Goal: Task Accomplishment & Management: Use online tool/utility

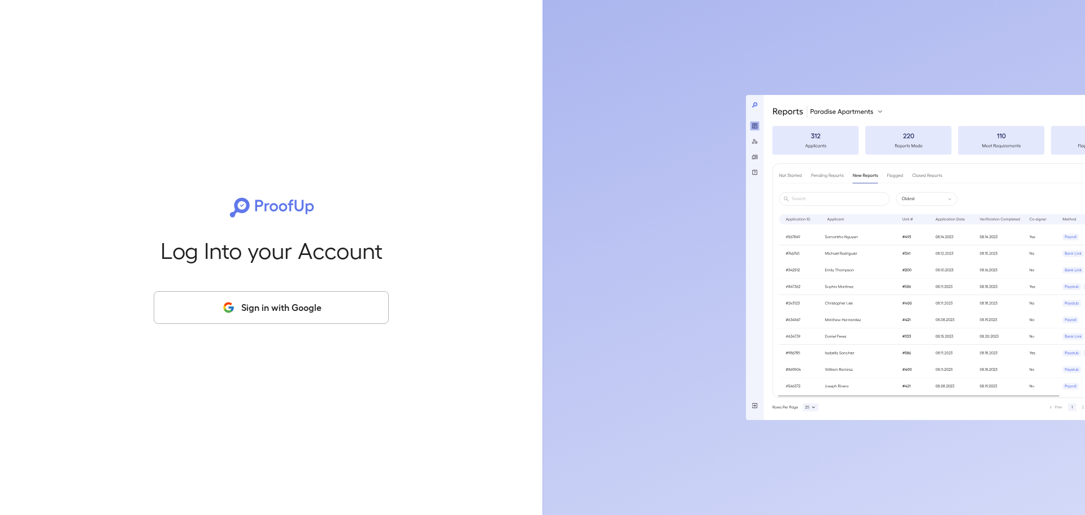
click at [301, 306] on button "Sign in with Google" at bounding box center [271, 307] width 235 height 33
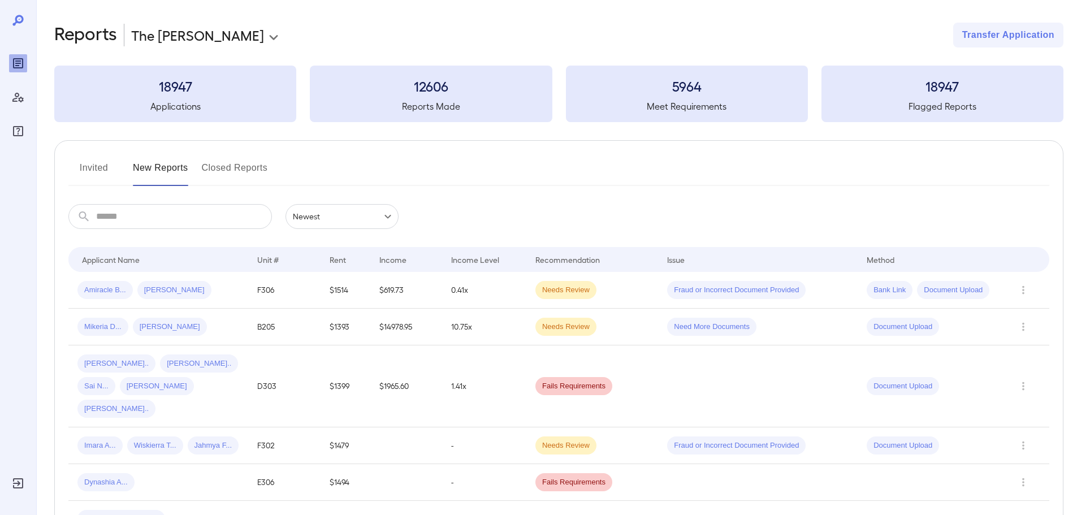
click at [112, 159] on button "Invited" at bounding box center [93, 172] width 51 height 27
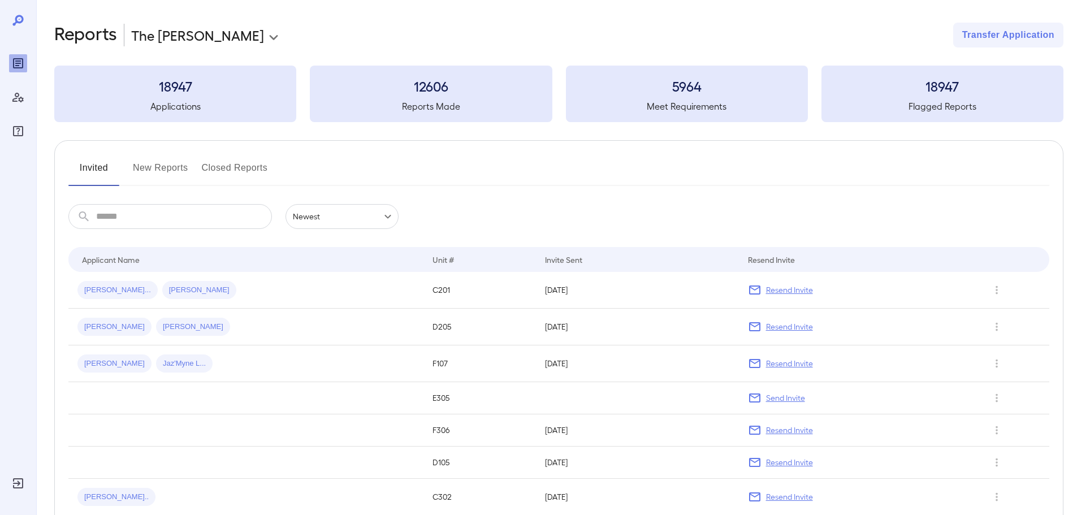
click at [167, 170] on button "New Reports" at bounding box center [160, 172] width 55 height 27
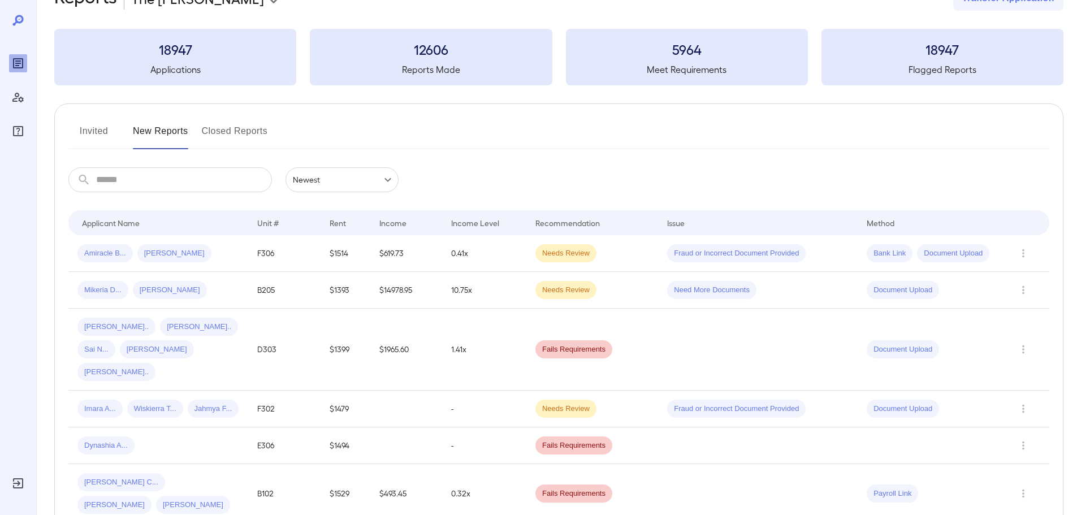
scroll to position [57, 0]
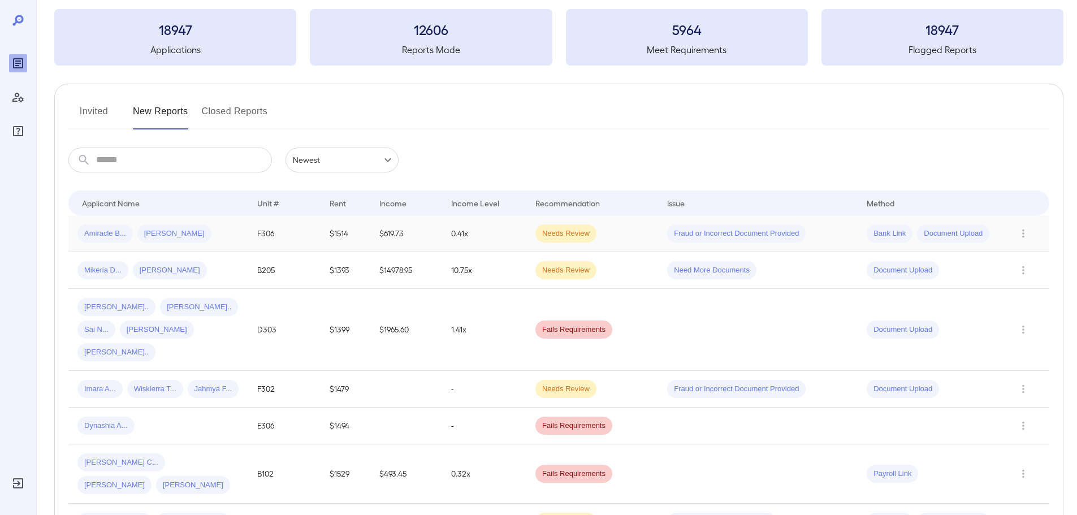
click at [314, 229] on td "F306" at bounding box center [284, 233] width 72 height 37
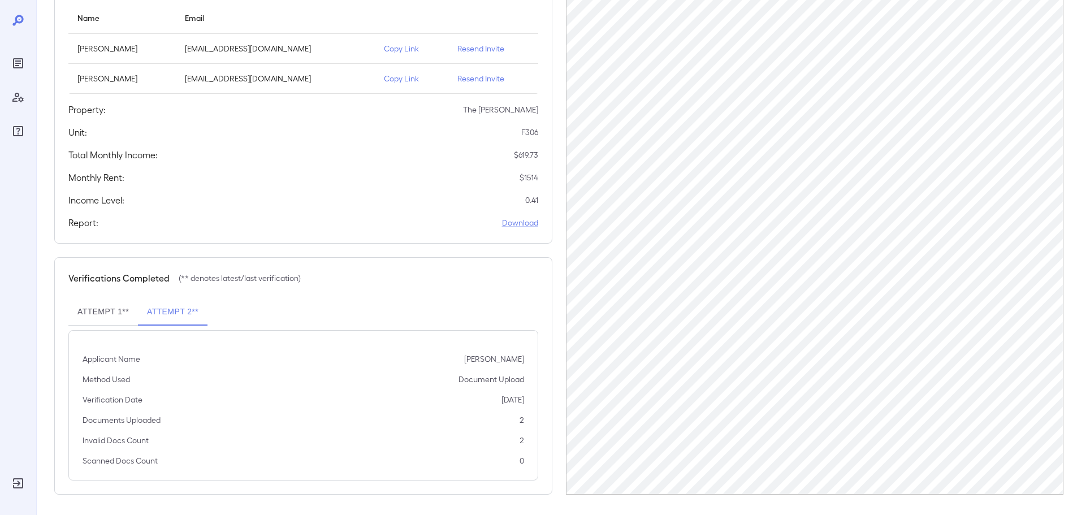
scroll to position [144, 0]
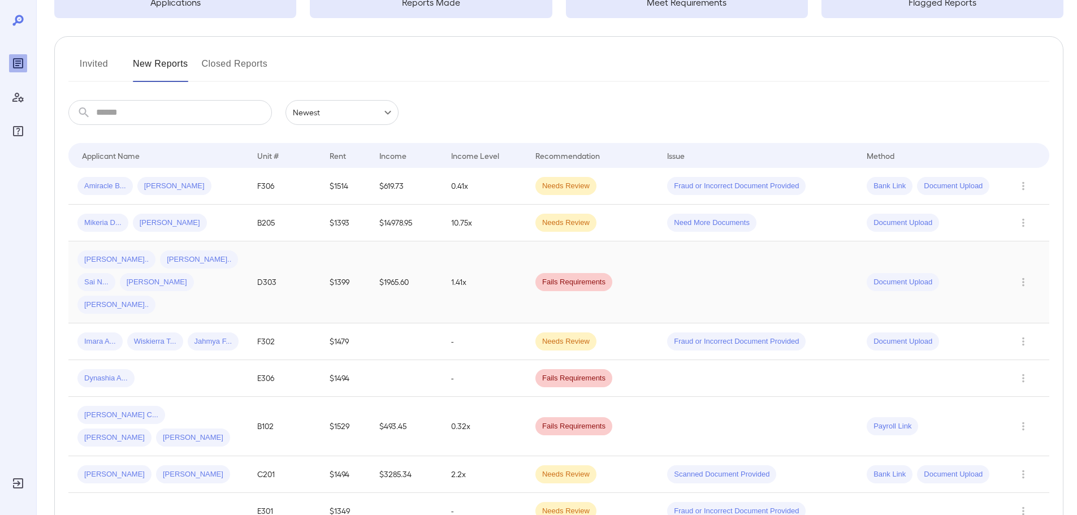
scroll to position [113, 0]
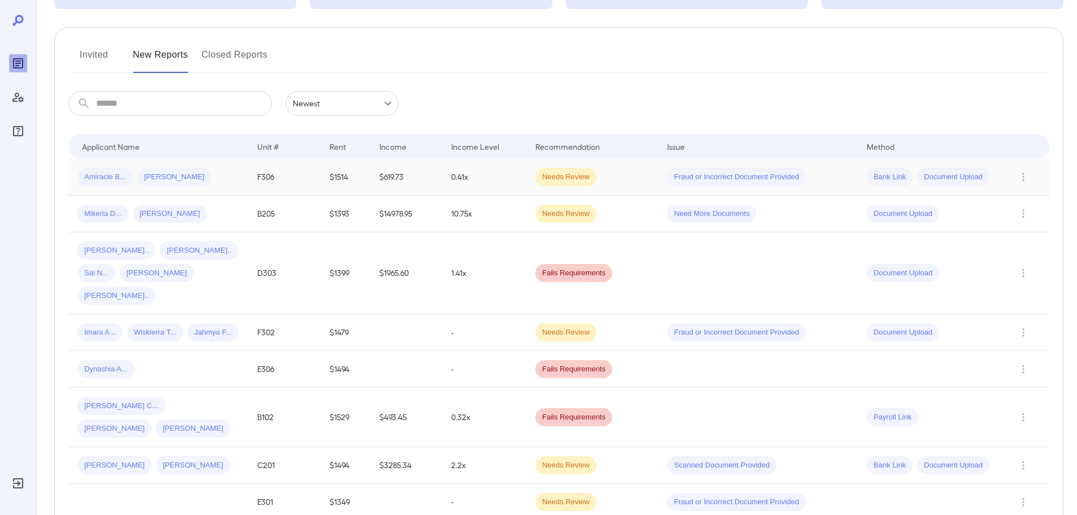
click at [450, 175] on td "0.41x" at bounding box center [484, 177] width 84 height 37
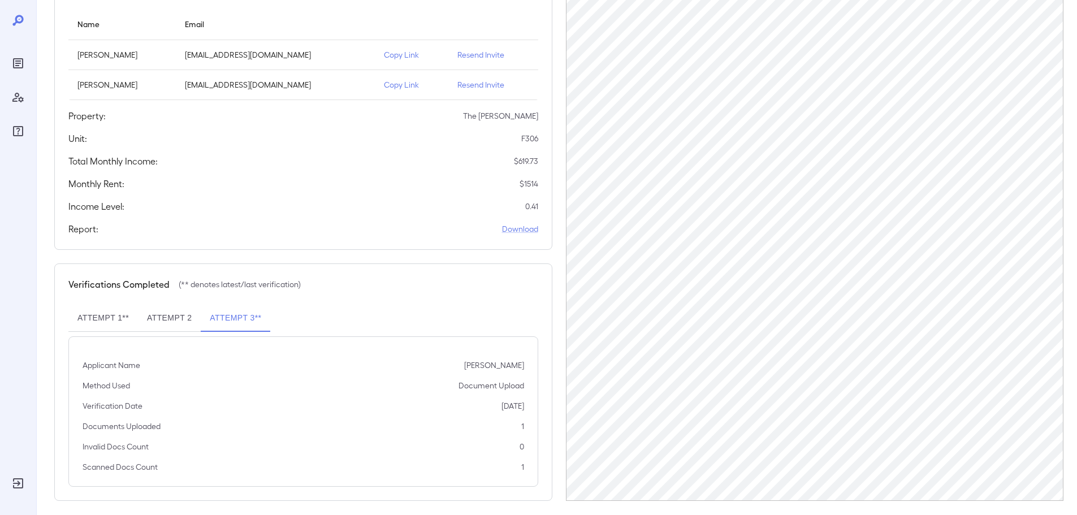
scroll to position [144, 0]
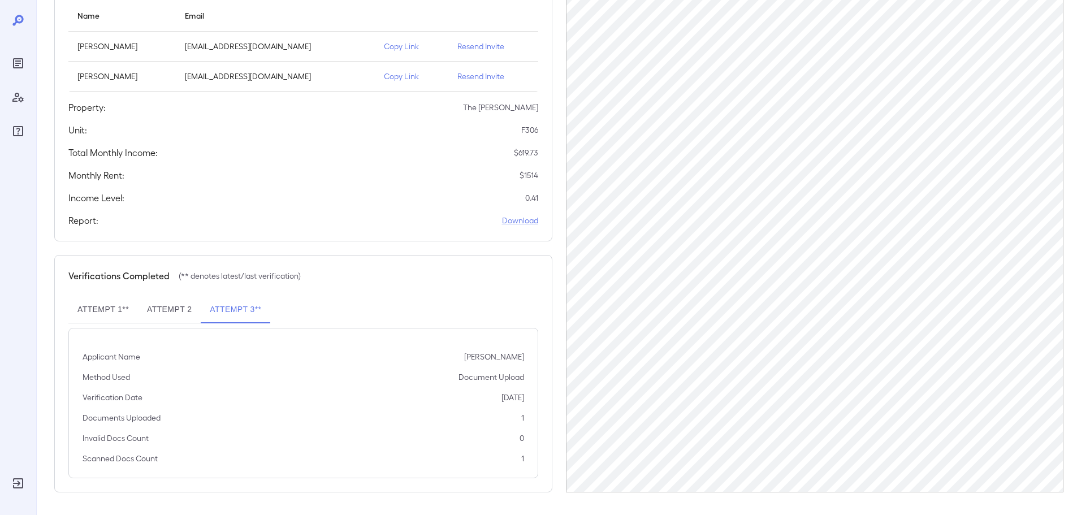
click at [170, 307] on button "Attempt 2" at bounding box center [169, 309] width 63 height 27
click at [111, 307] on button "Attempt 1**" at bounding box center [103, 309] width 70 height 27
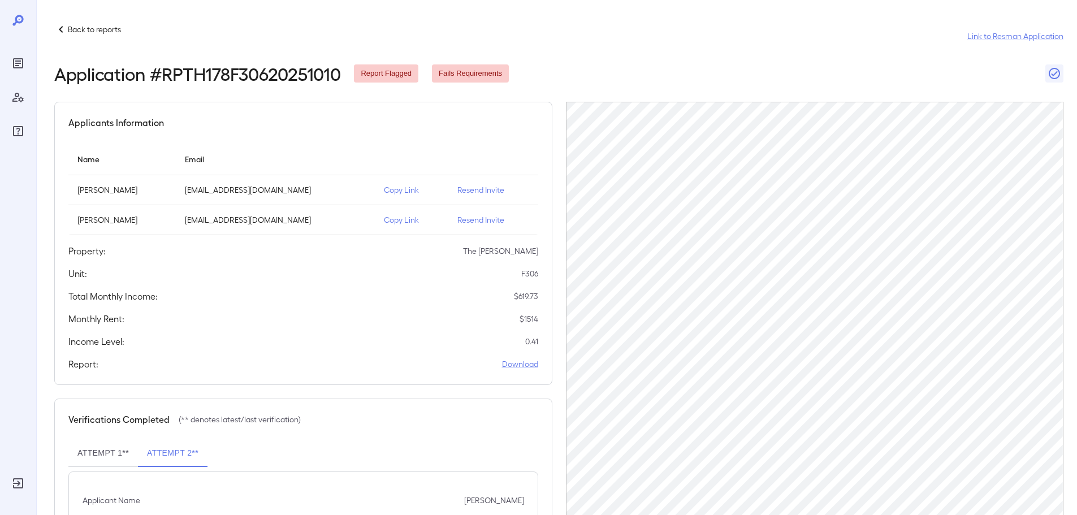
click at [785, 62] on header "Back to reports Link to Resman Application Application # RPTH178F30620251010 Re…" at bounding box center [558, 53] width 1009 height 61
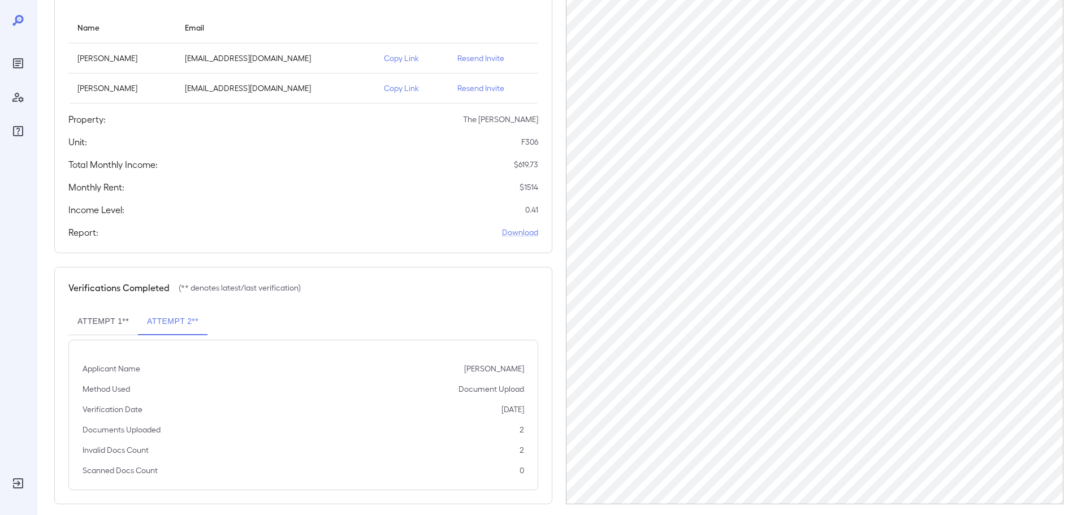
scroll to position [144, 0]
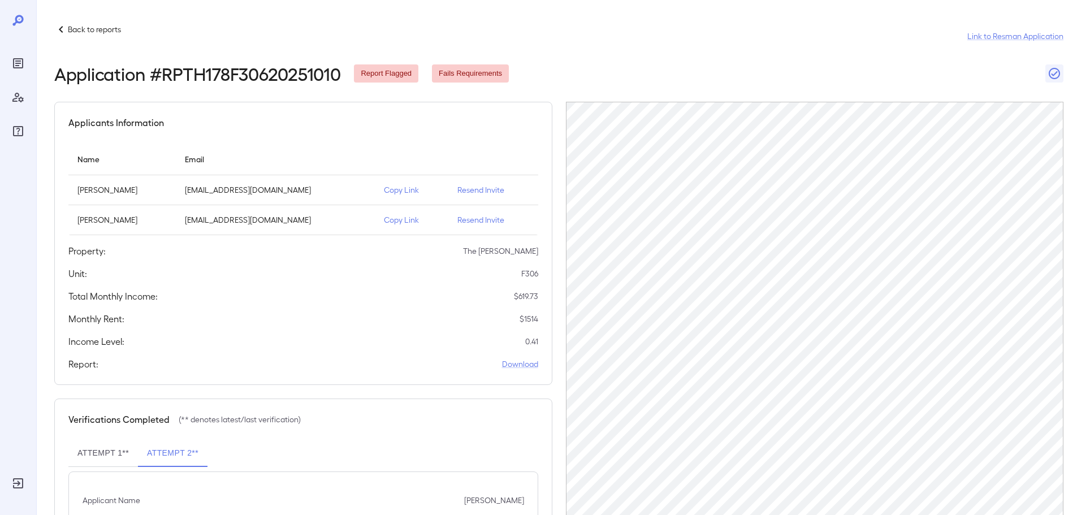
click at [561, 40] on div "Back to reports Link to Resman Application" at bounding box center [558, 36] width 1009 height 27
click at [63, 27] on icon at bounding box center [61, 30] width 14 height 14
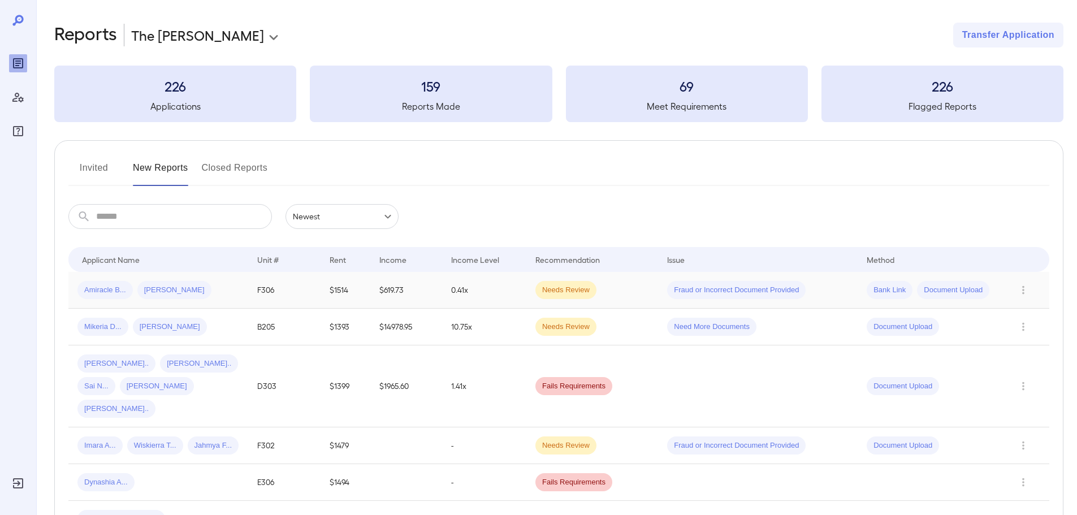
click at [439, 299] on td "$619.73" at bounding box center [406, 290] width 72 height 37
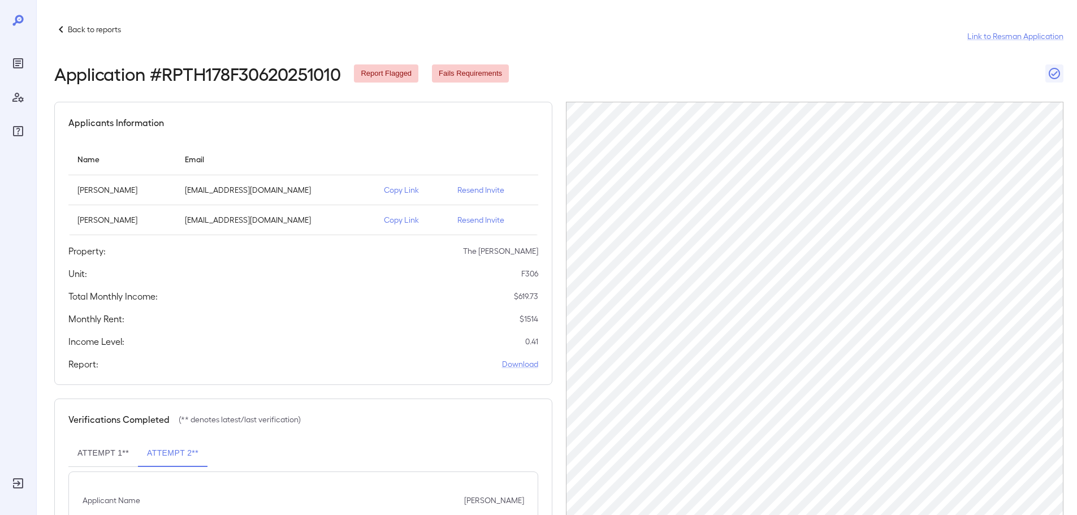
click at [403, 221] on p "Copy Link" at bounding box center [411, 219] width 55 height 11
click at [23, 66] on icon "Reports" at bounding box center [18, 63] width 10 height 10
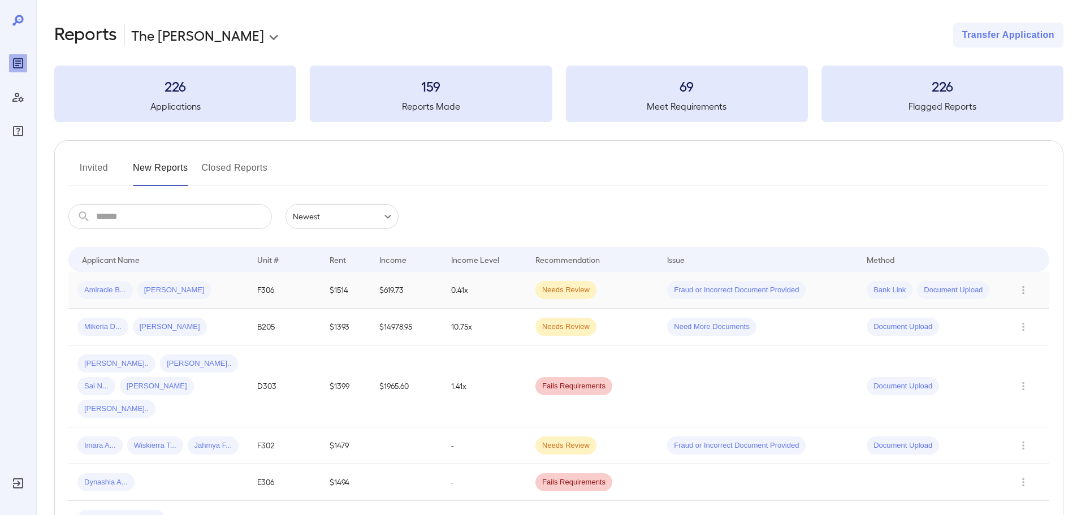
click at [276, 285] on td "F306" at bounding box center [284, 290] width 72 height 37
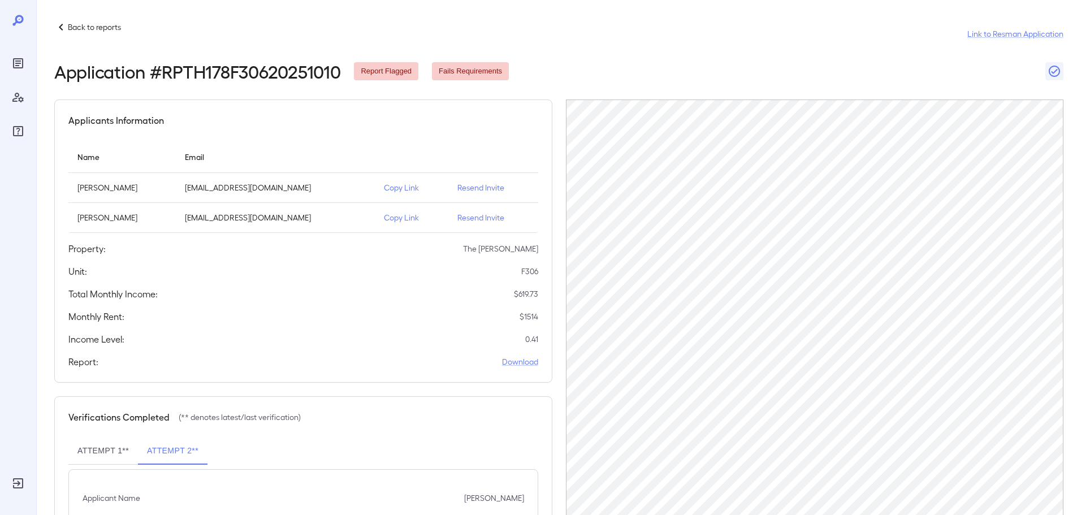
scroll to position [144, 0]
